Goal: Information Seeking & Learning: Learn about a topic

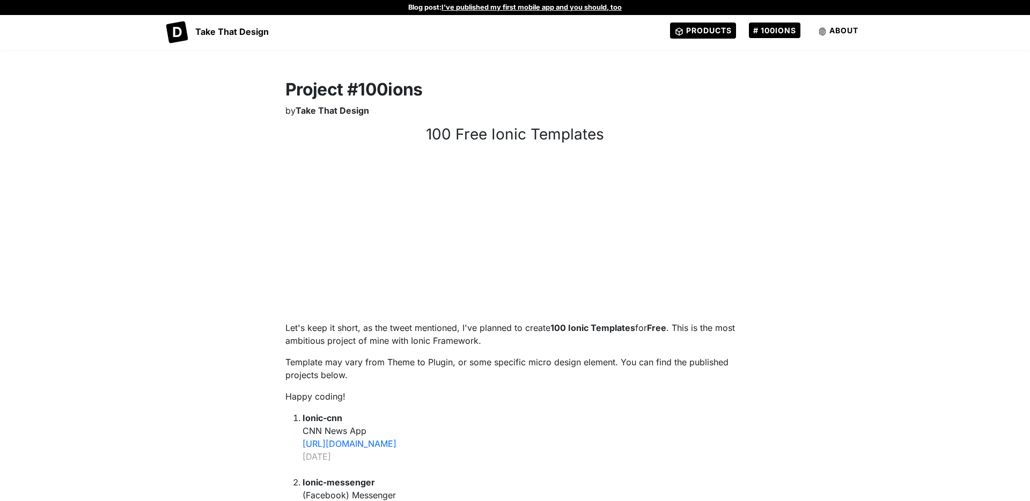
click at [703, 29] on span "Products" at bounding box center [709, 30] width 46 height 9
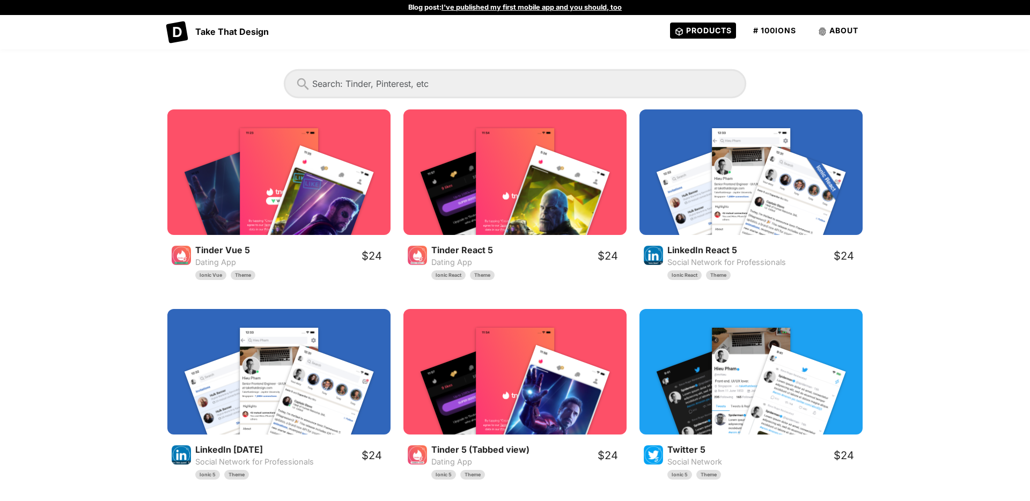
click at [454, 77] on input "Content" at bounding box center [514, 84] width 459 height 26
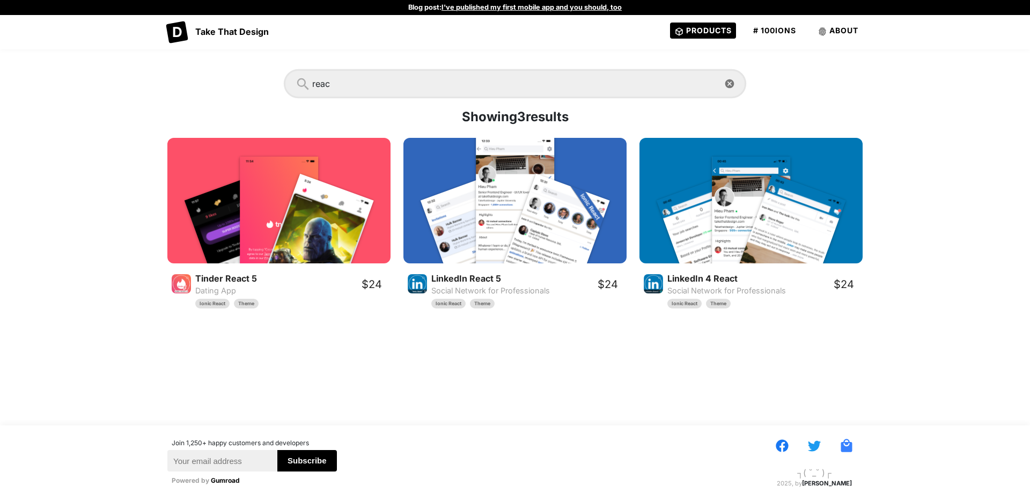
type input "reac"
click at [518, 208] on img "Content" at bounding box center [515, 220] width 78 height 169
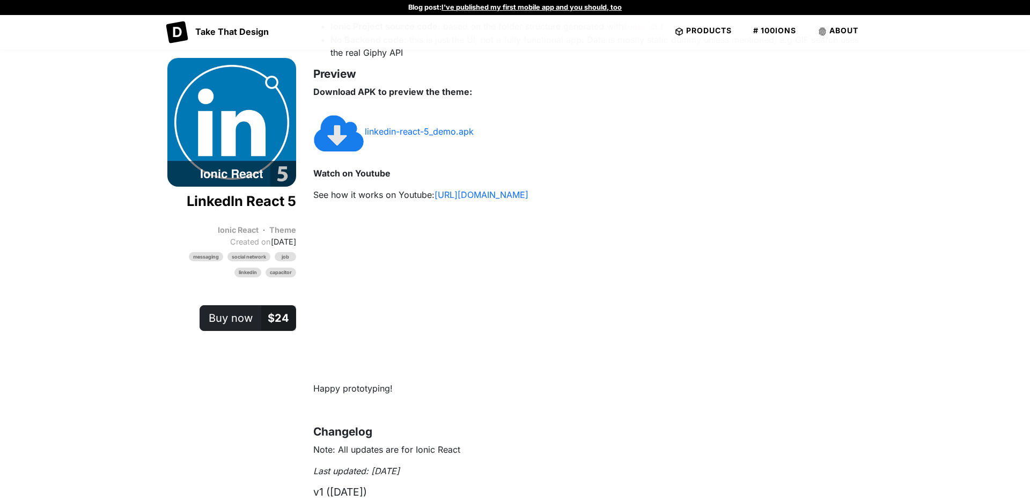
scroll to position [514, 0]
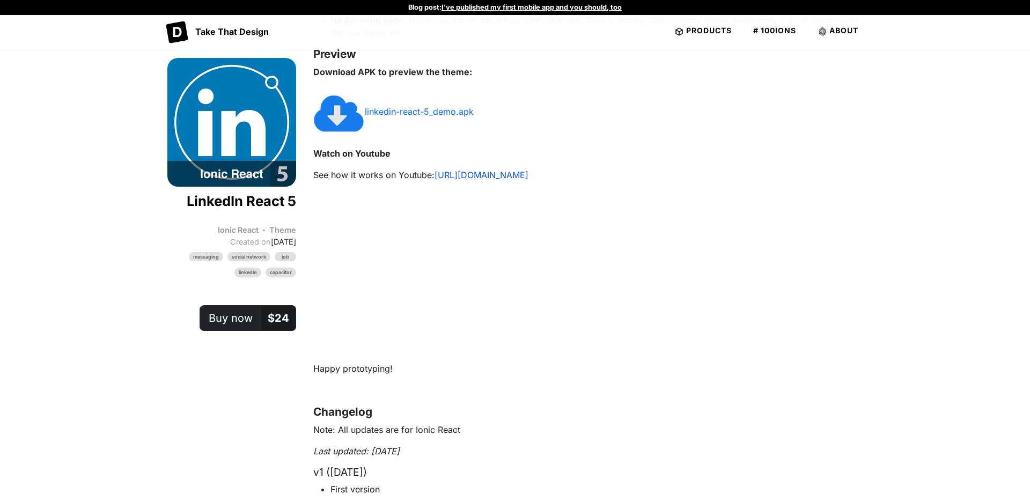
click at [508, 173] on link "[URL][DOMAIN_NAME]" at bounding box center [481, 174] width 94 height 11
